Goal: Check status: Check status

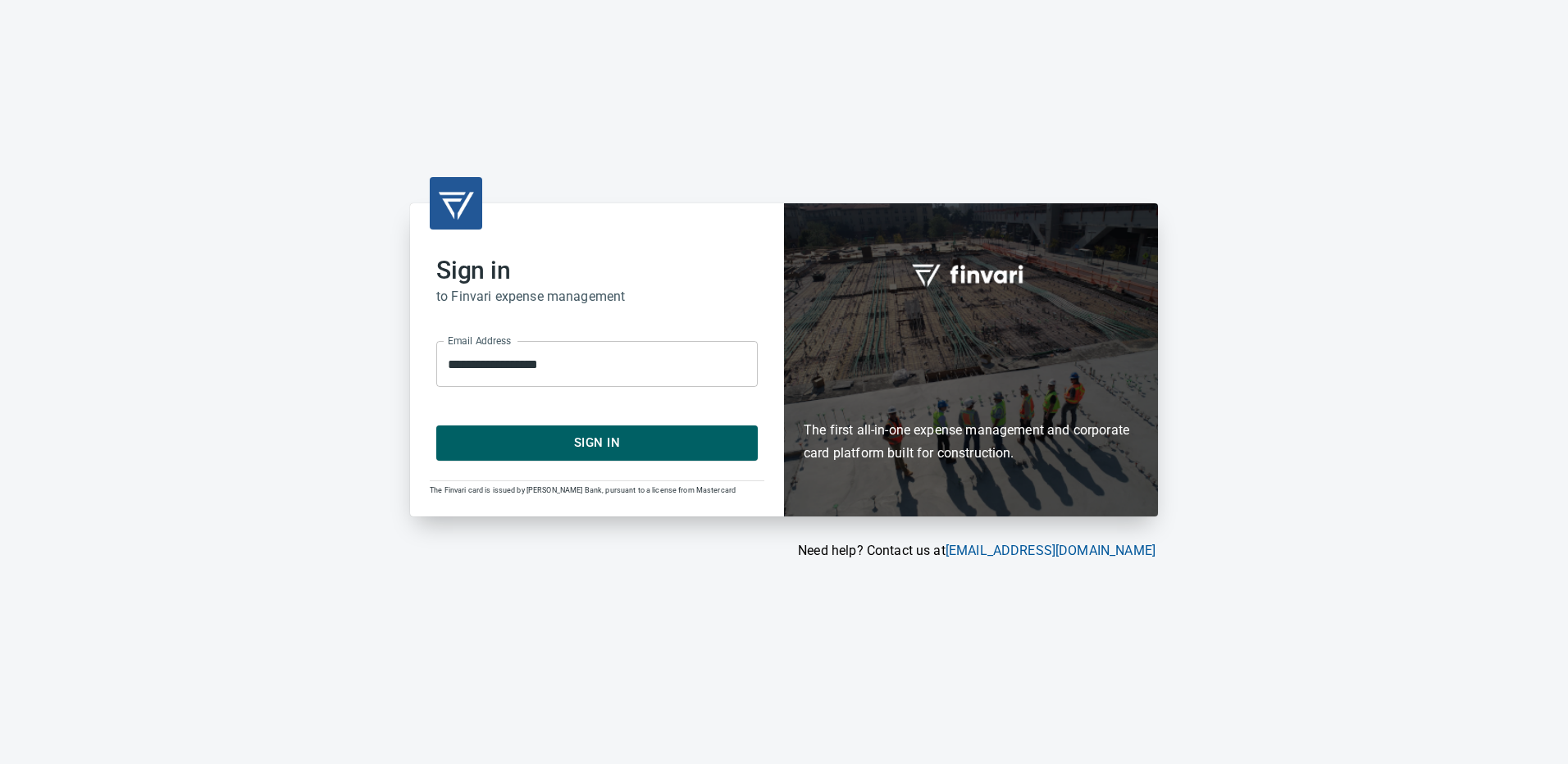
click at [559, 448] on span "Sign In" at bounding box center [597, 442] width 286 height 21
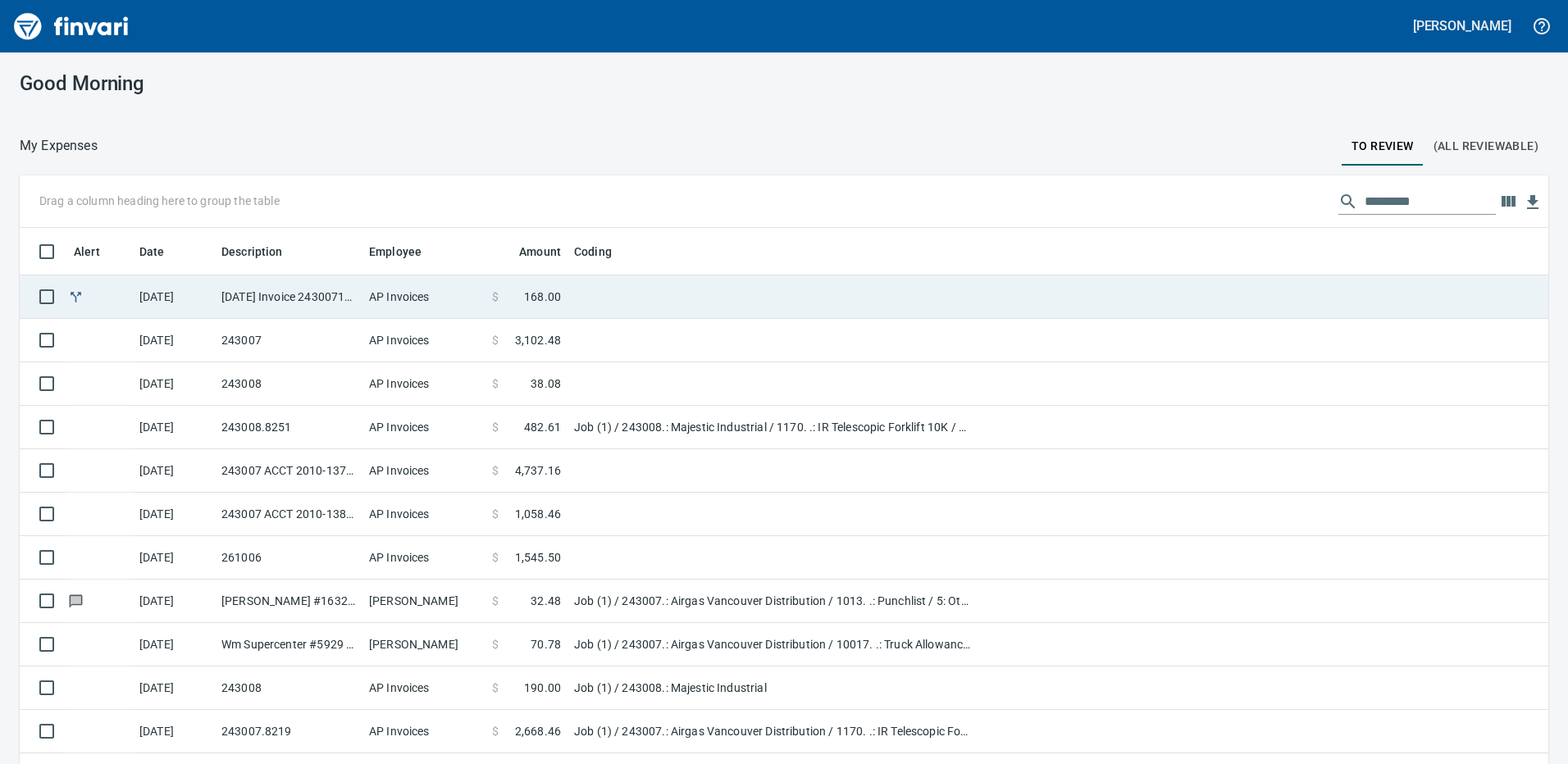
scroll to position [2, 2]
click at [394, 297] on td "AP Invoices" at bounding box center [424, 297] width 123 height 44
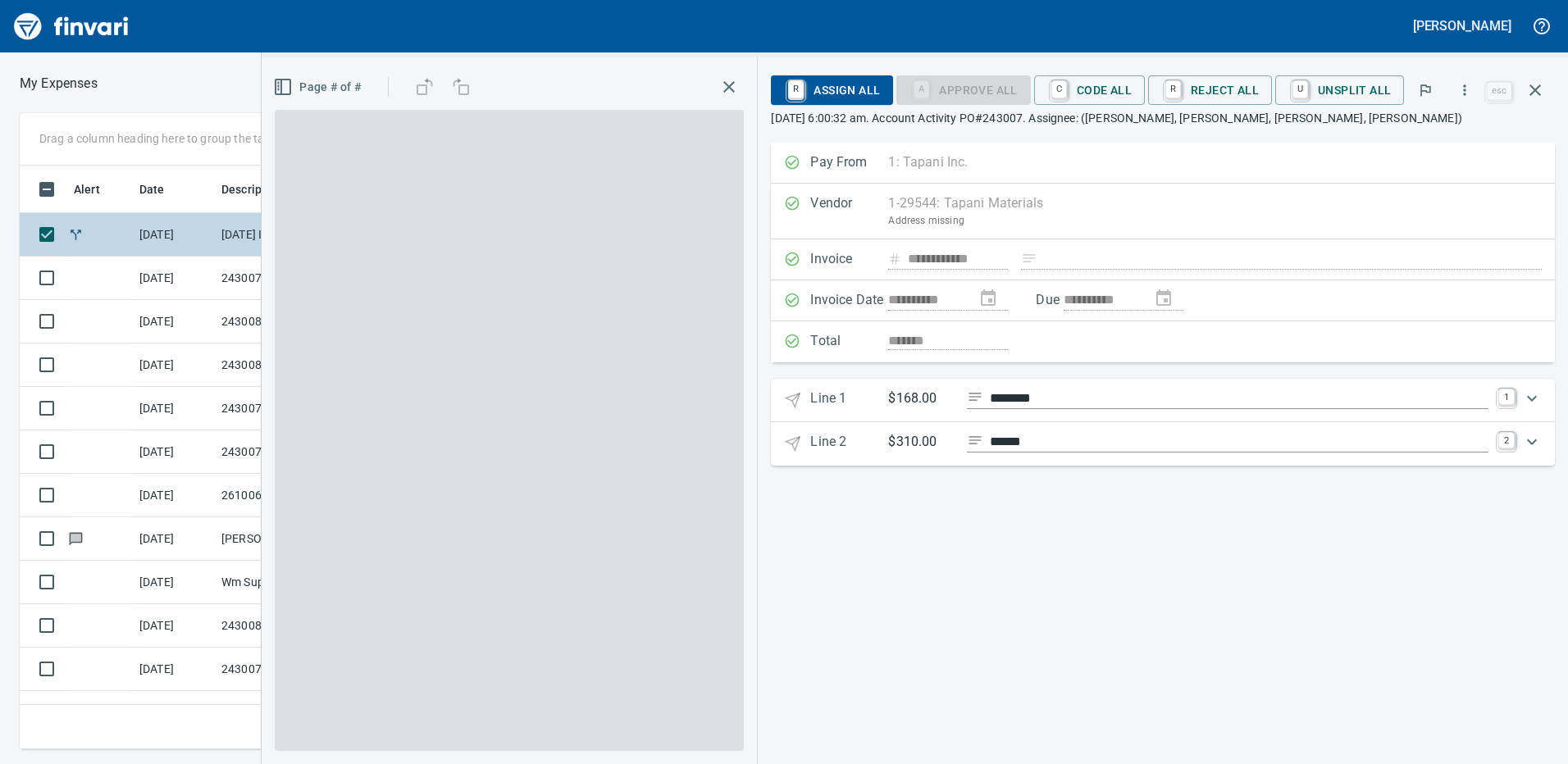
scroll to position [572, 1093]
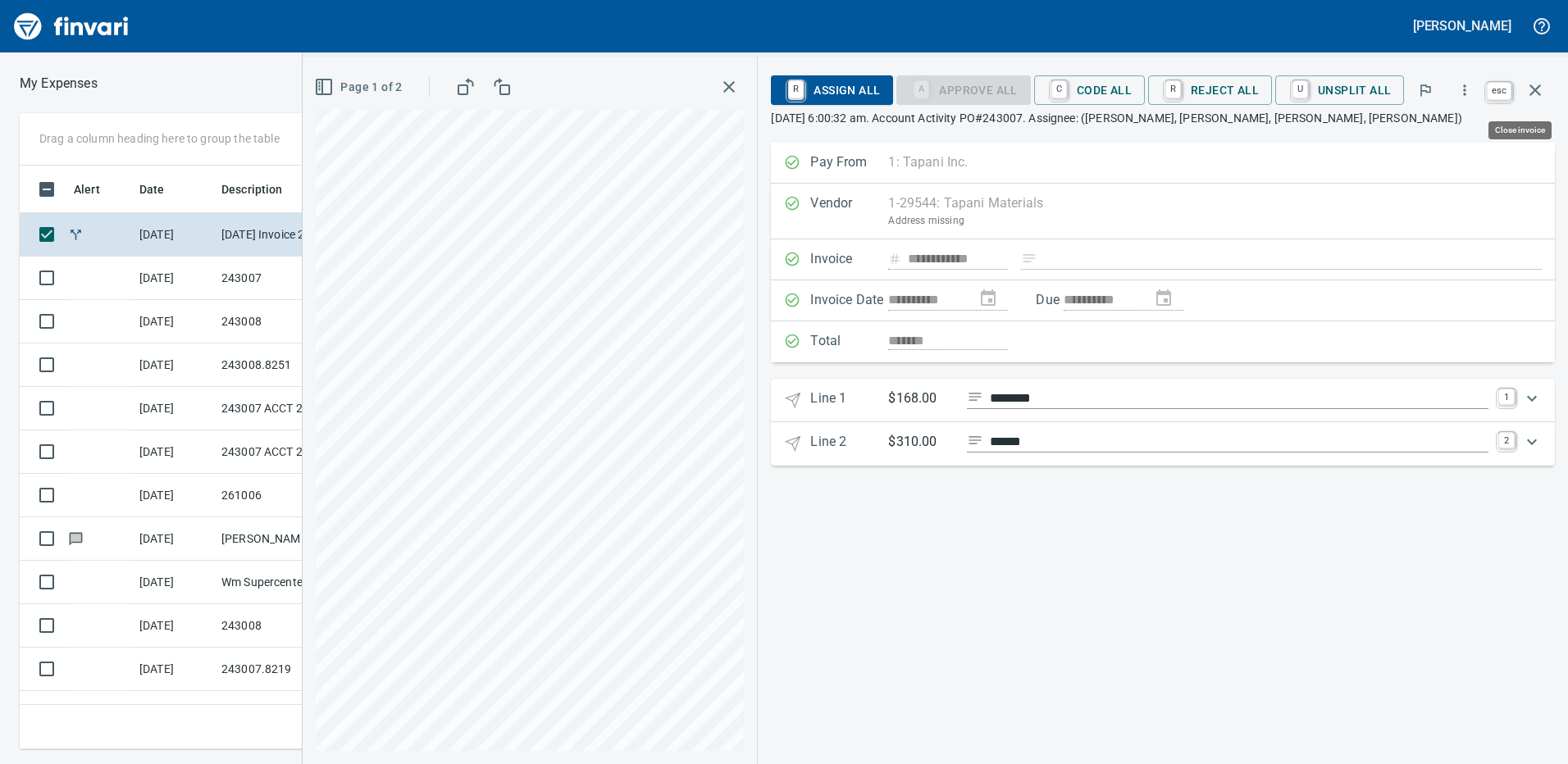
click at [1530, 93] on icon "button" at bounding box center [1535, 90] width 20 height 20
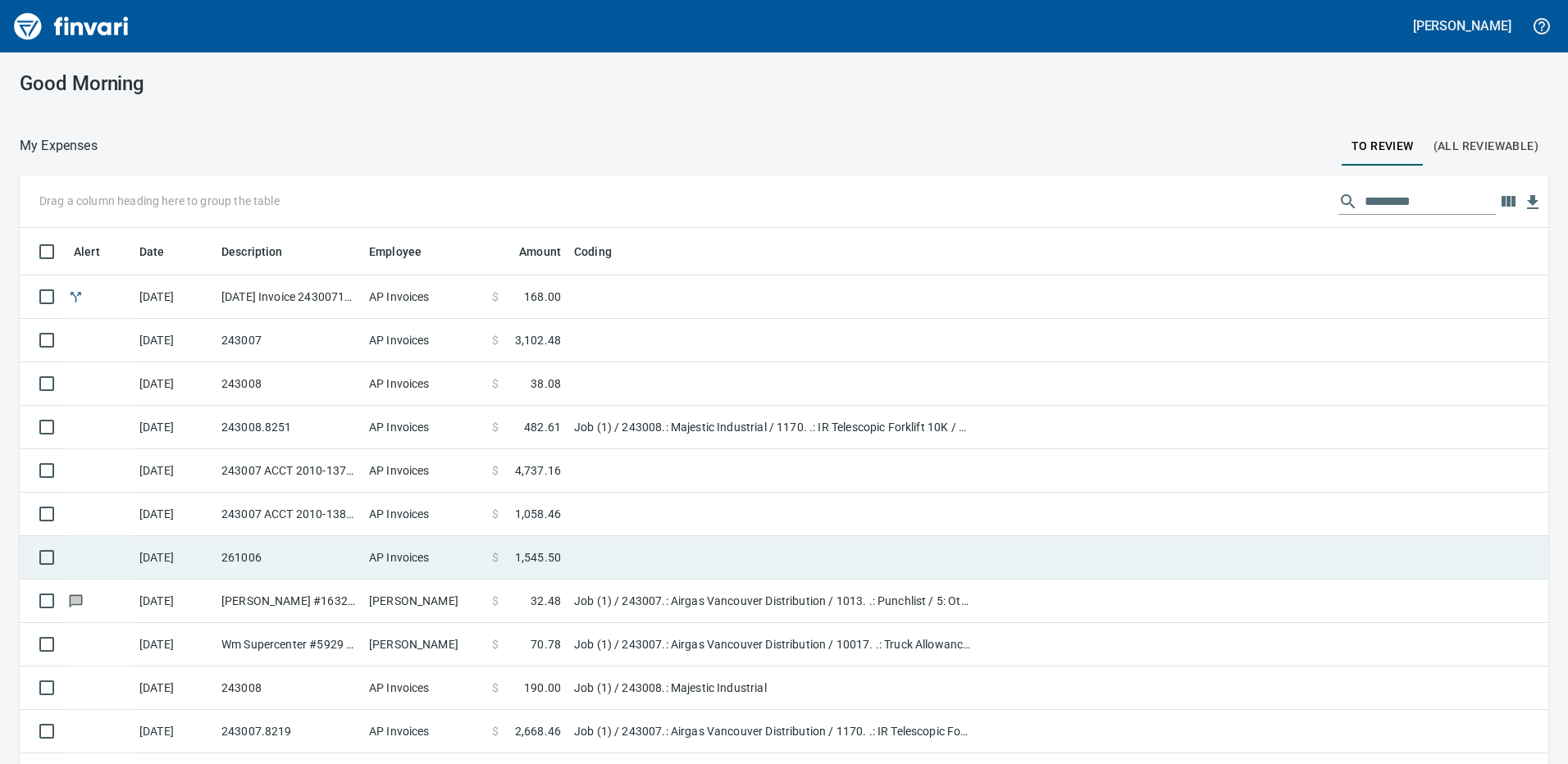
click at [330, 548] on td "261006" at bounding box center [288, 557] width 148 height 44
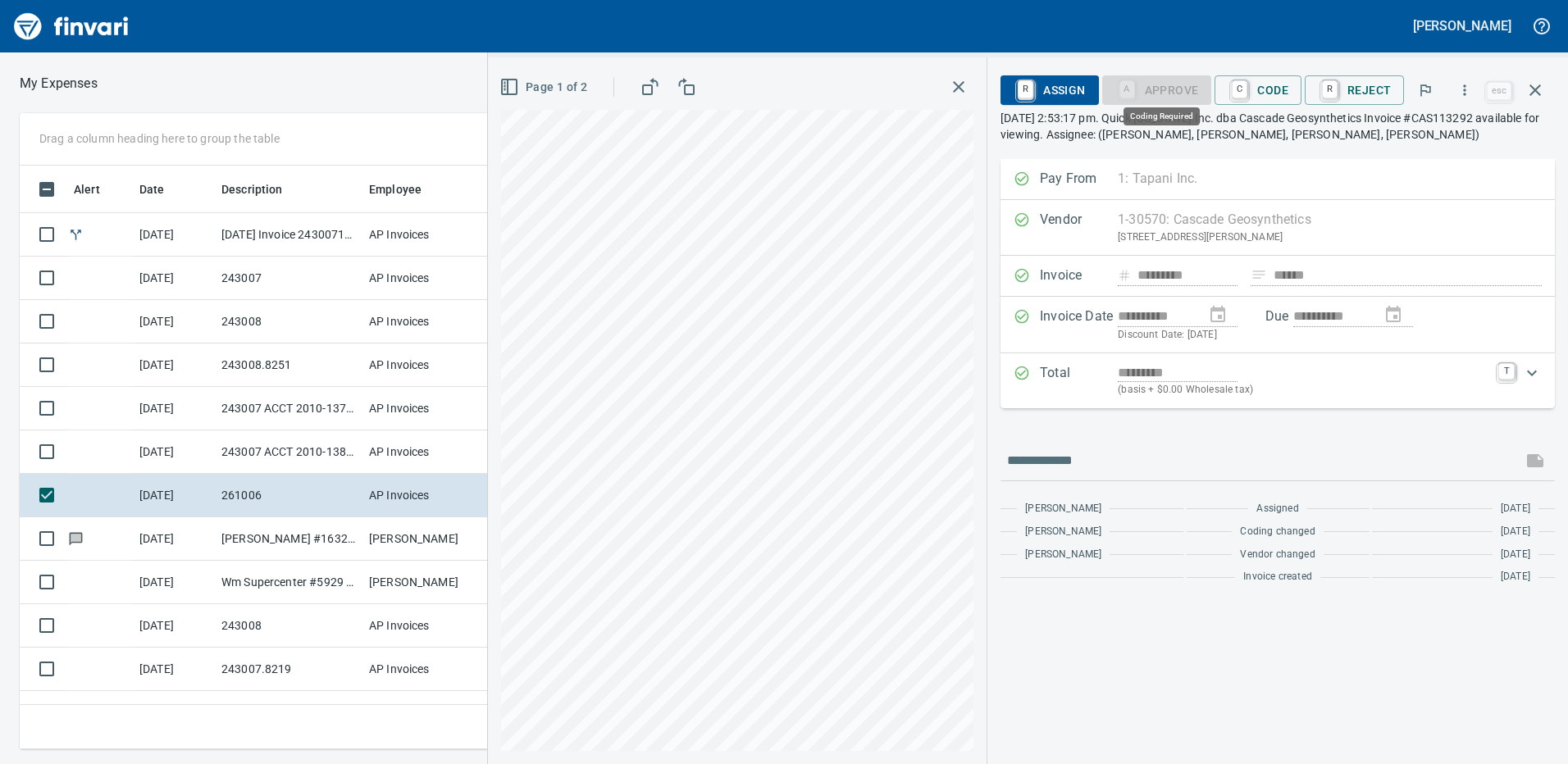
scroll to position [572, 1093]
click at [1536, 95] on icon "button" at bounding box center [1535, 90] width 20 height 20
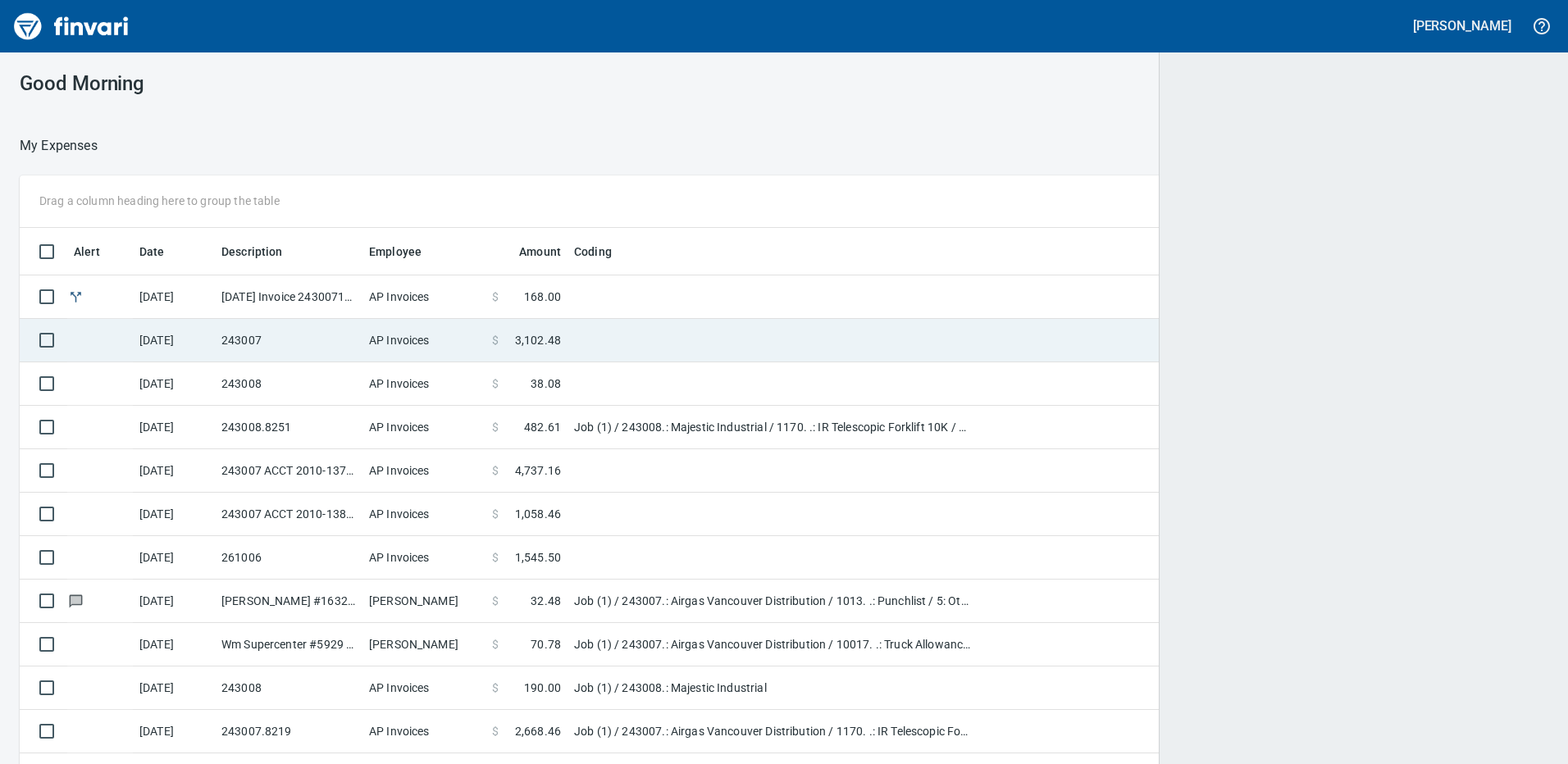
scroll to position [2, 2]
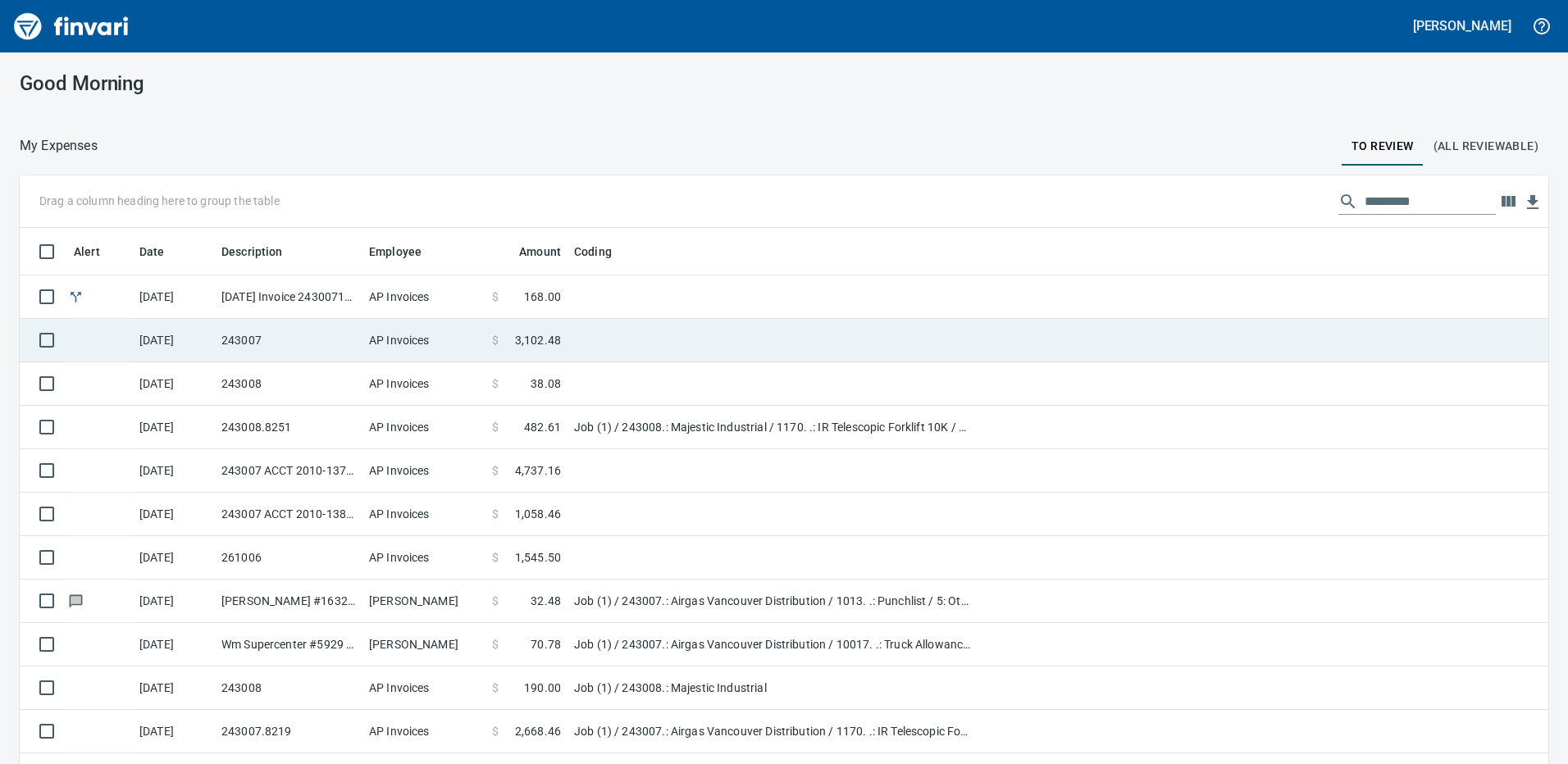
click at [289, 327] on td "243007" at bounding box center [288, 340] width 148 height 44
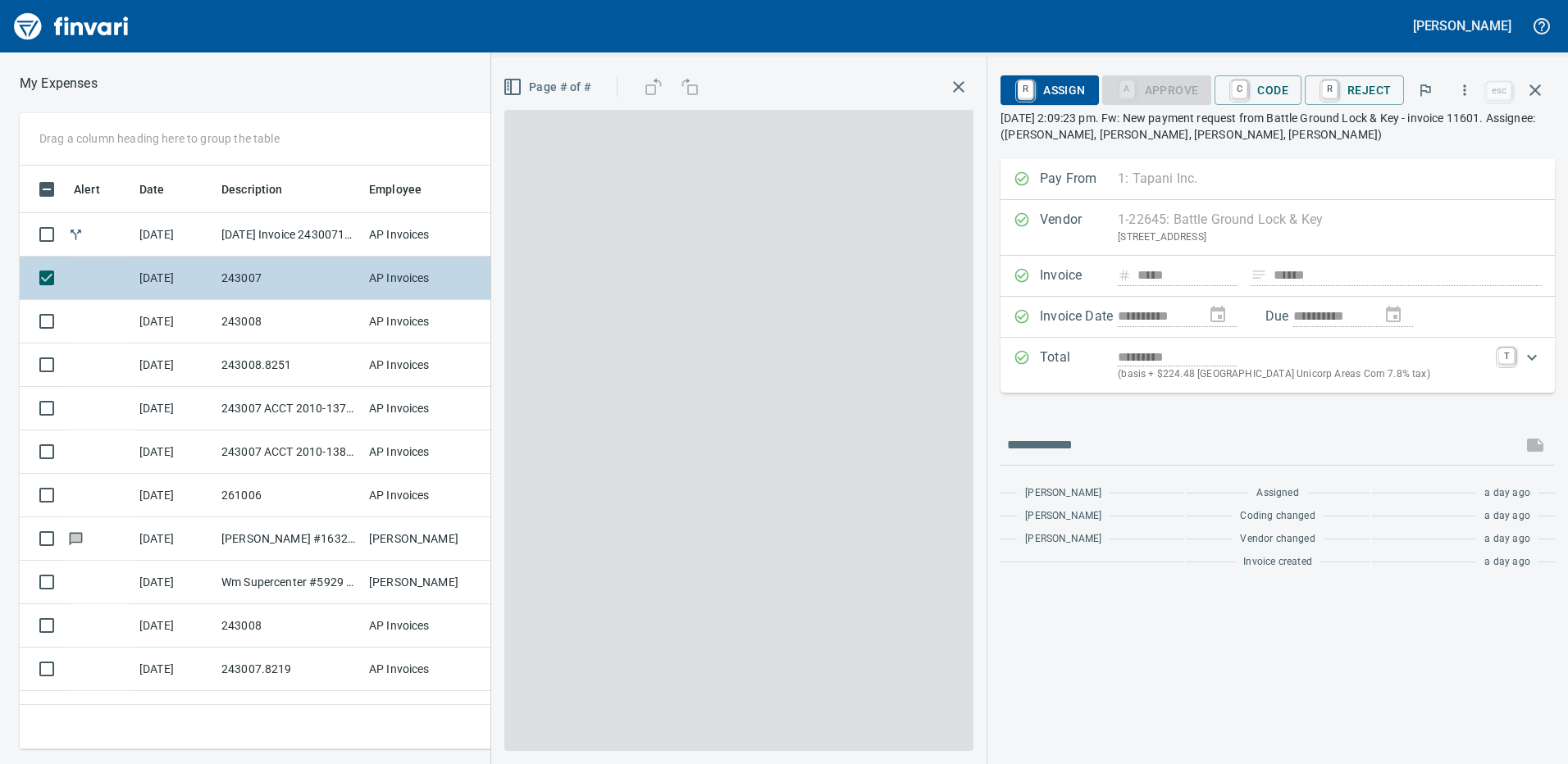
scroll to position [572, 1093]
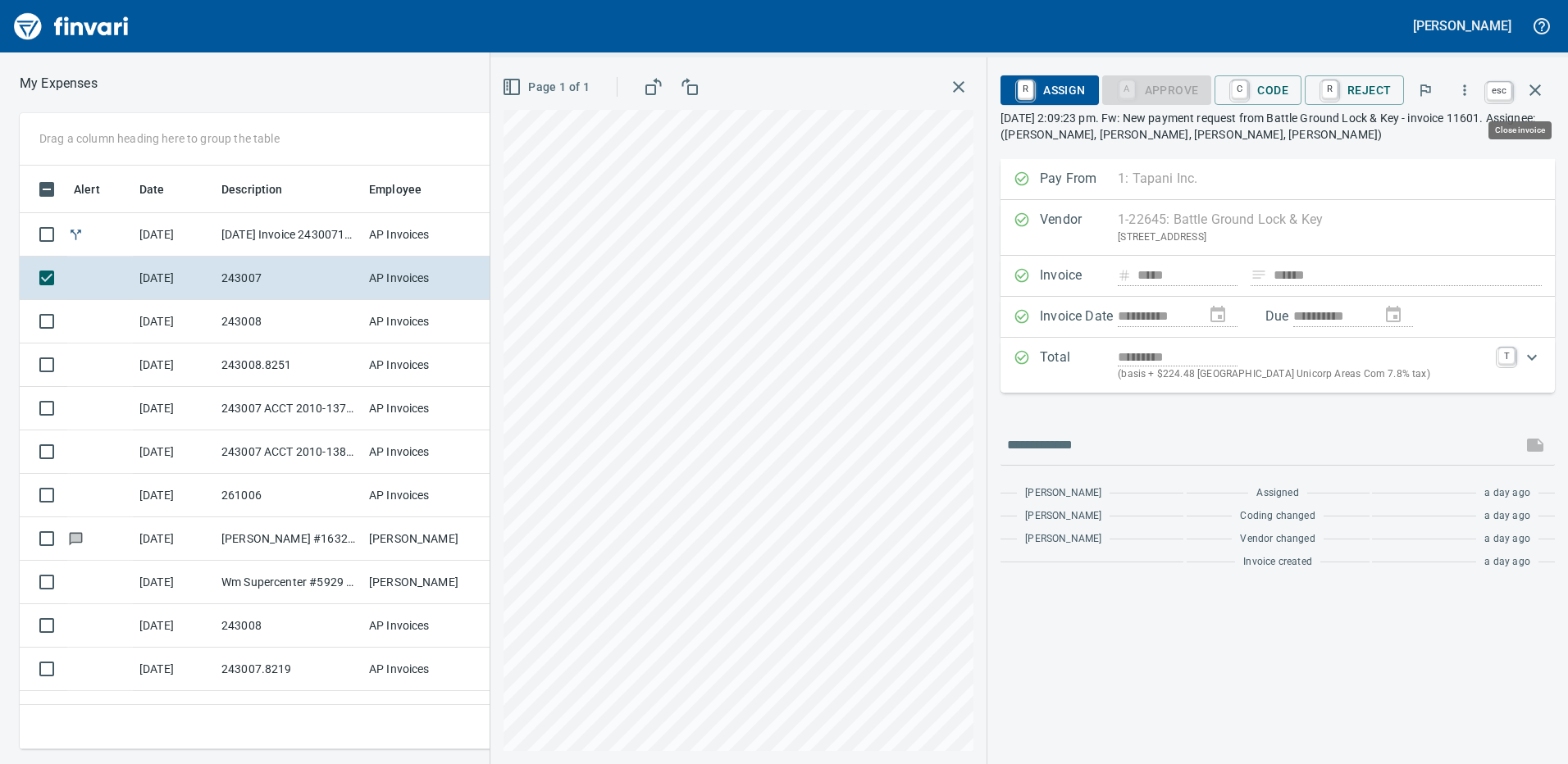
click at [1539, 91] on icon "button" at bounding box center [1535, 90] width 20 height 20
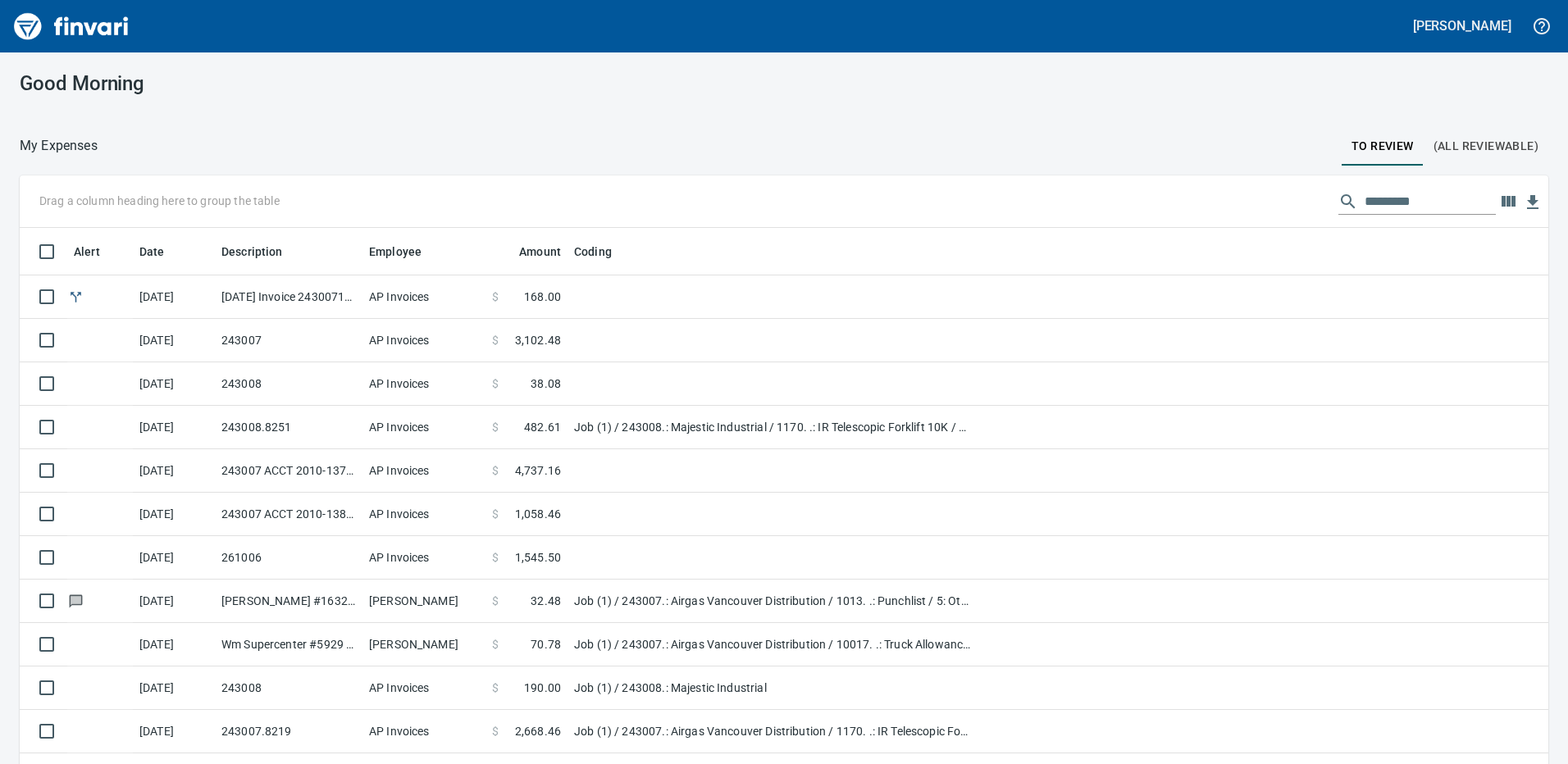
scroll to position [572, 1492]
